Goal: Information Seeking & Learning: Check status

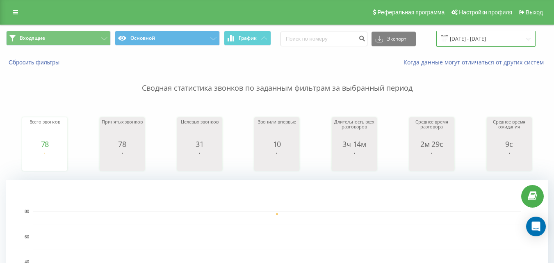
click at [489, 40] on input "[DATE] - [DATE]" at bounding box center [485, 39] width 99 height 16
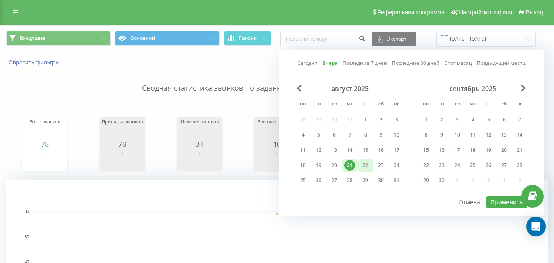
click at [365, 162] on div "22" at bounding box center [365, 165] width 11 height 11
click at [505, 202] on button "Применить" at bounding box center [506, 202] width 41 height 12
type input "[DATE] - [DATE]"
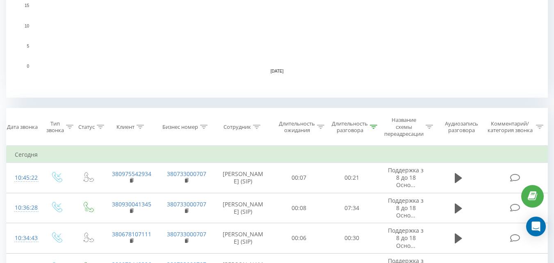
scroll to position [287, 0]
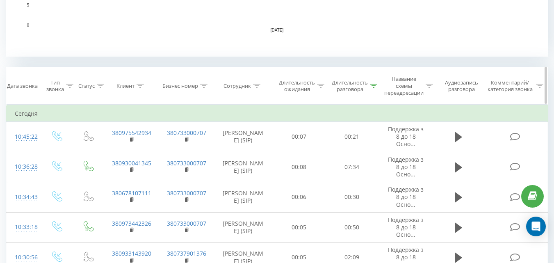
click at [354, 90] on div "Длительность разговора" at bounding box center [350, 86] width 36 height 14
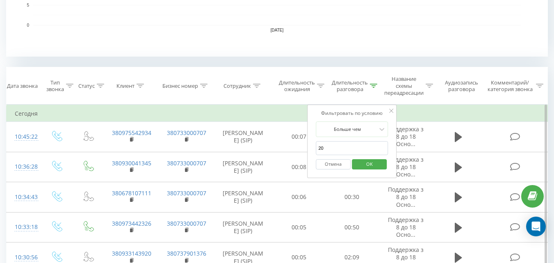
click at [362, 165] on span "OK" at bounding box center [369, 163] width 23 height 13
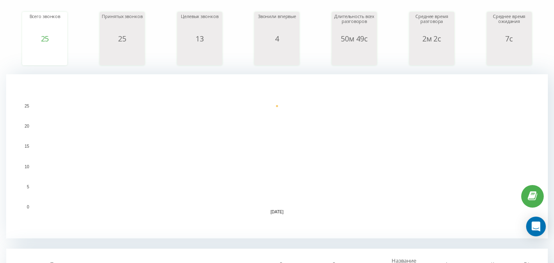
scroll to position [0, 0]
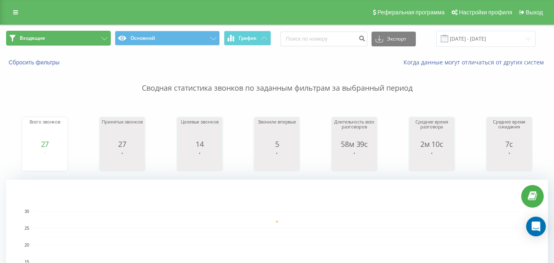
click at [79, 33] on button "Входящие" at bounding box center [58, 38] width 105 height 15
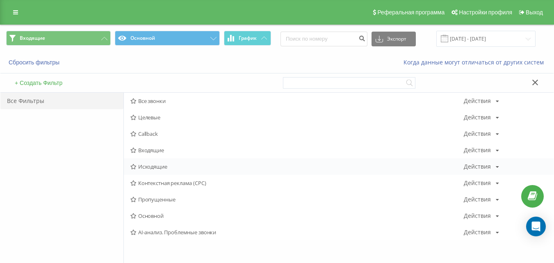
click at [150, 164] on span "Исходящие" at bounding box center [296, 167] width 333 height 6
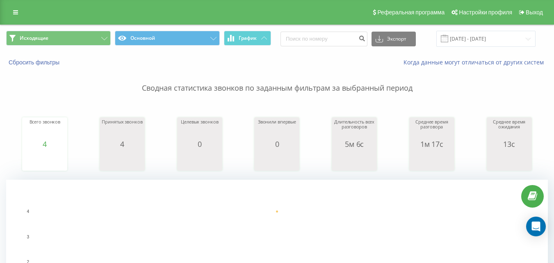
click at [301, 75] on p "Сводная статистика звонков по заданным фильтрам за выбранный период" at bounding box center [277, 79] width 542 height 27
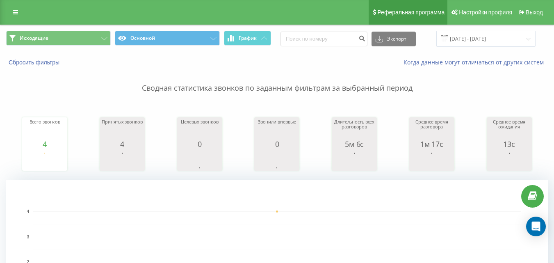
drag, startPoint x: 328, startPoint y: 86, endPoint x: 397, endPoint y: 15, distance: 98.6
click at [328, 86] on p "Сводная статистика звонков по заданным фильтрам за выбранный период" at bounding box center [277, 79] width 542 height 27
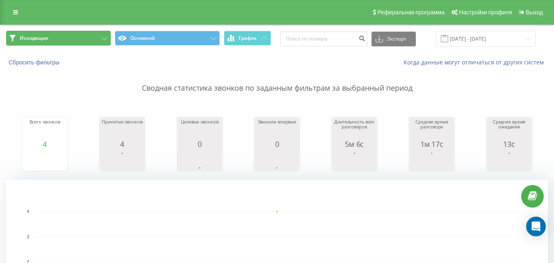
click at [73, 41] on button "Исходящие" at bounding box center [58, 38] width 105 height 15
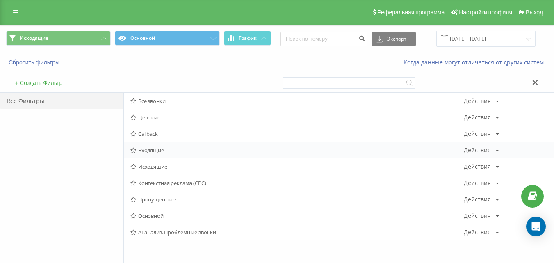
click at [149, 155] on div "Входящие Действия Редактировать Копировать Удалить По умолчанию Поделиться" at bounding box center [339, 150] width 430 height 16
click at [150, 154] on div "Входящие Действия Редактировать Копировать Удалить По умолчанию Поделиться" at bounding box center [339, 150] width 430 height 16
click at [96, 34] on button "Исходящие" at bounding box center [58, 38] width 105 height 15
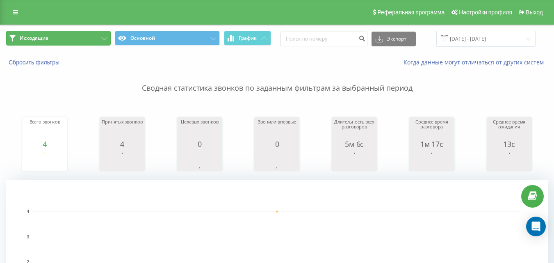
click at [84, 41] on button "Исходящие" at bounding box center [58, 38] width 105 height 15
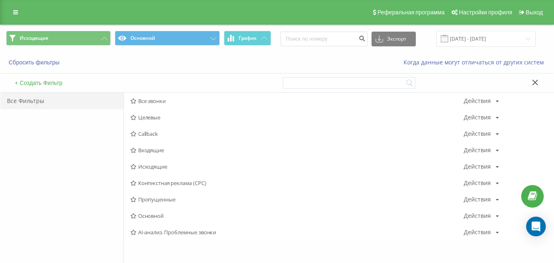
click at [144, 147] on span "Входящие" at bounding box center [296, 150] width 333 height 6
